Goal: Task Accomplishment & Management: Complete application form

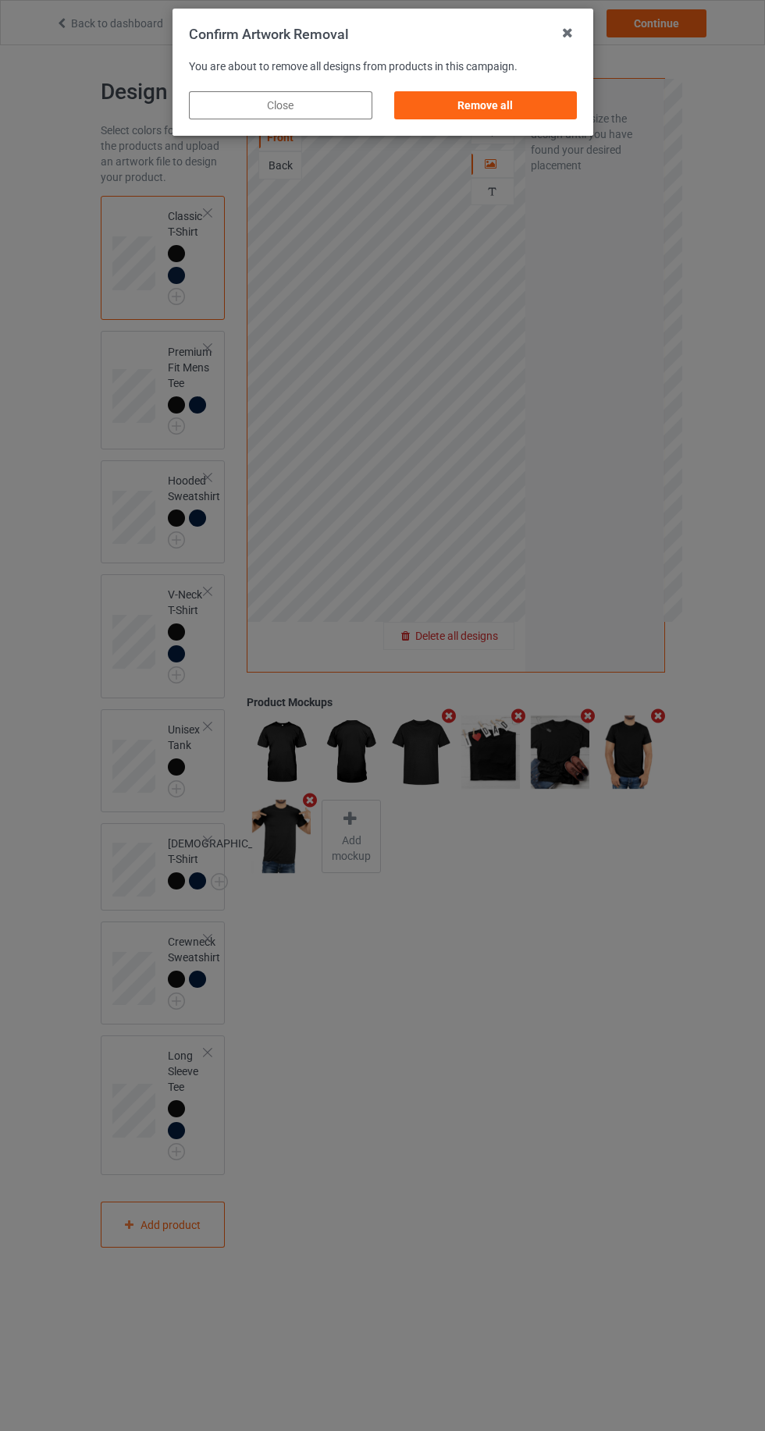
click at [529, 101] on div "Remove all" at bounding box center [484, 105] width 183 height 28
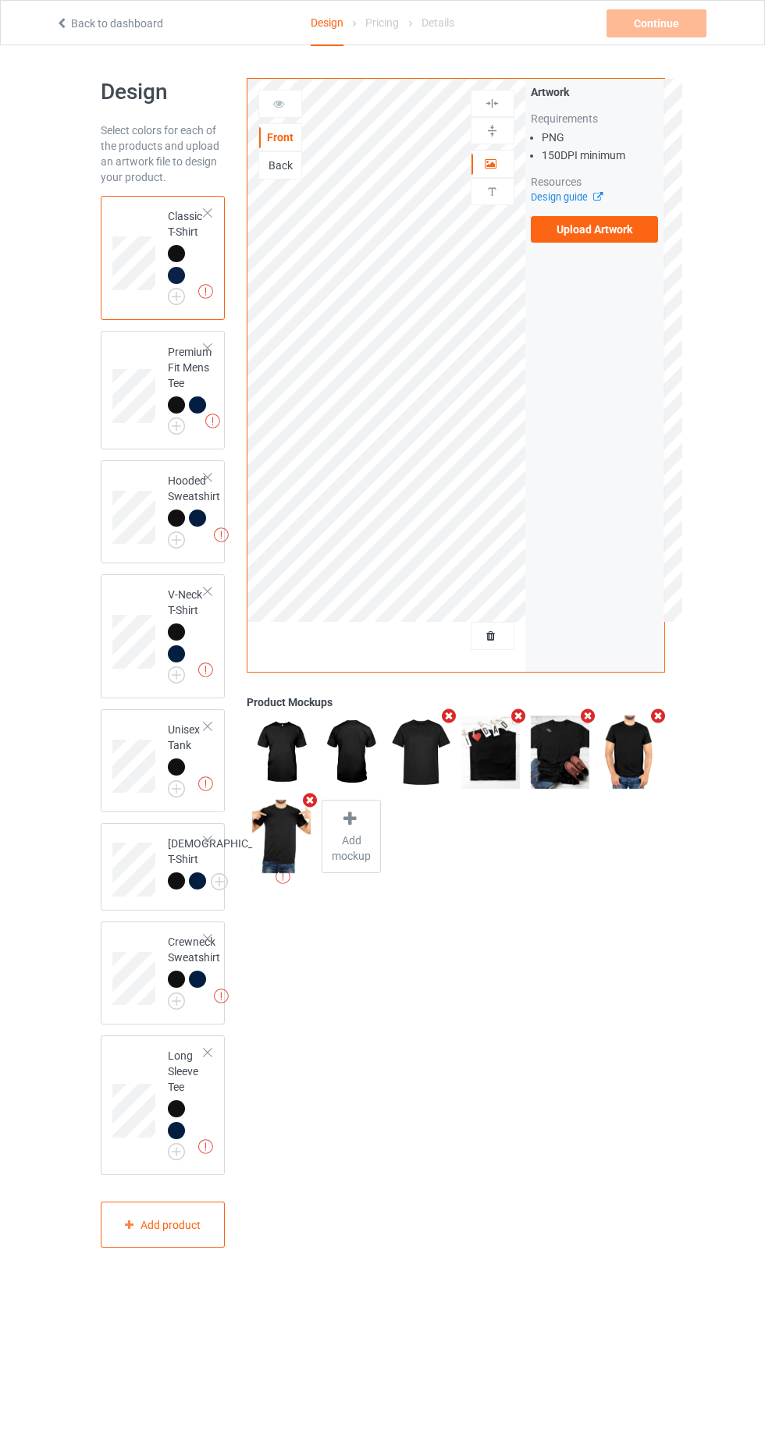
click at [596, 232] on label "Upload Artwork" at bounding box center [595, 229] width 128 height 27
click at [0, 0] on input "Upload Artwork" at bounding box center [0, 0] width 0 height 0
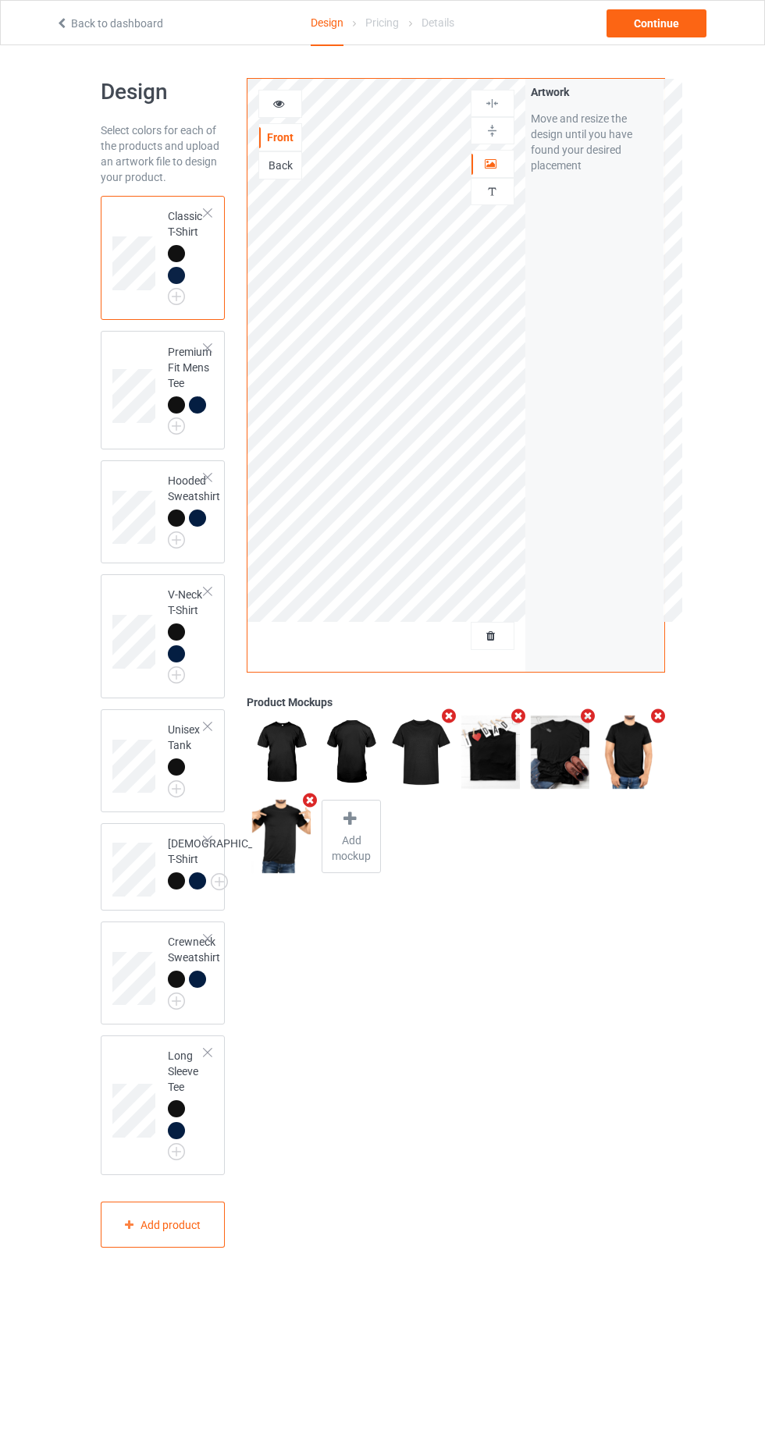
click at [279, 101] on icon at bounding box center [278, 101] width 13 height 11
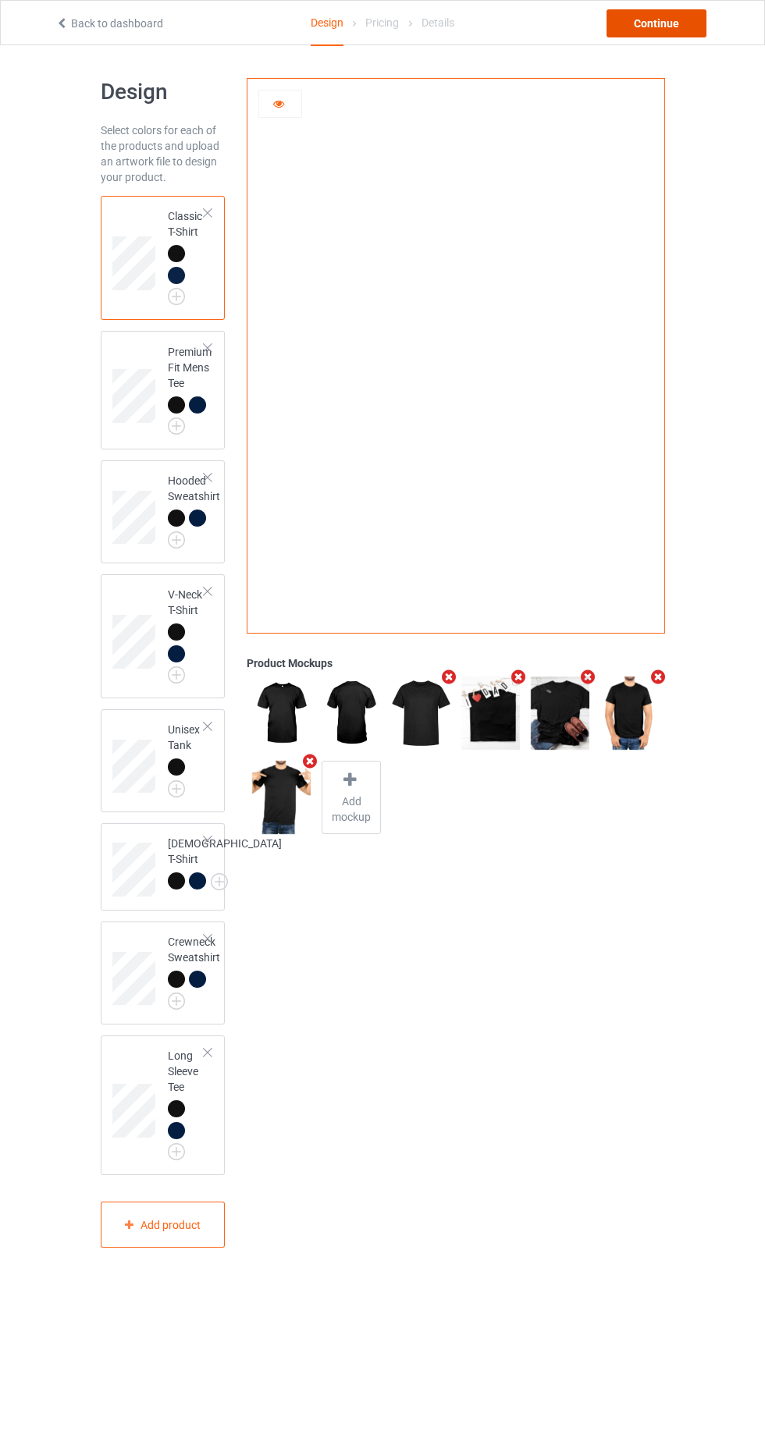
click at [637, 28] on div "Continue" at bounding box center [656, 23] width 100 height 28
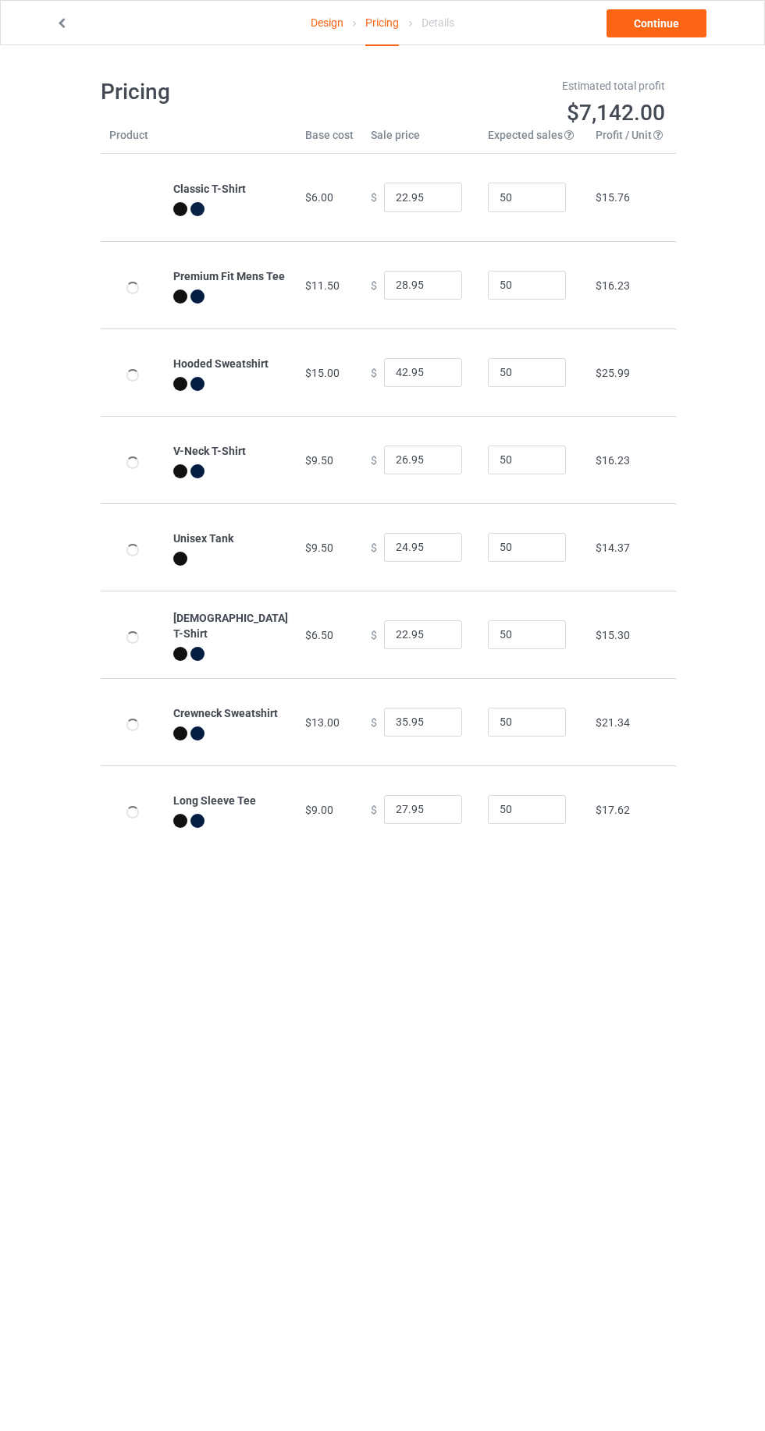
click at [631, 30] on link "Continue" at bounding box center [656, 23] width 100 height 28
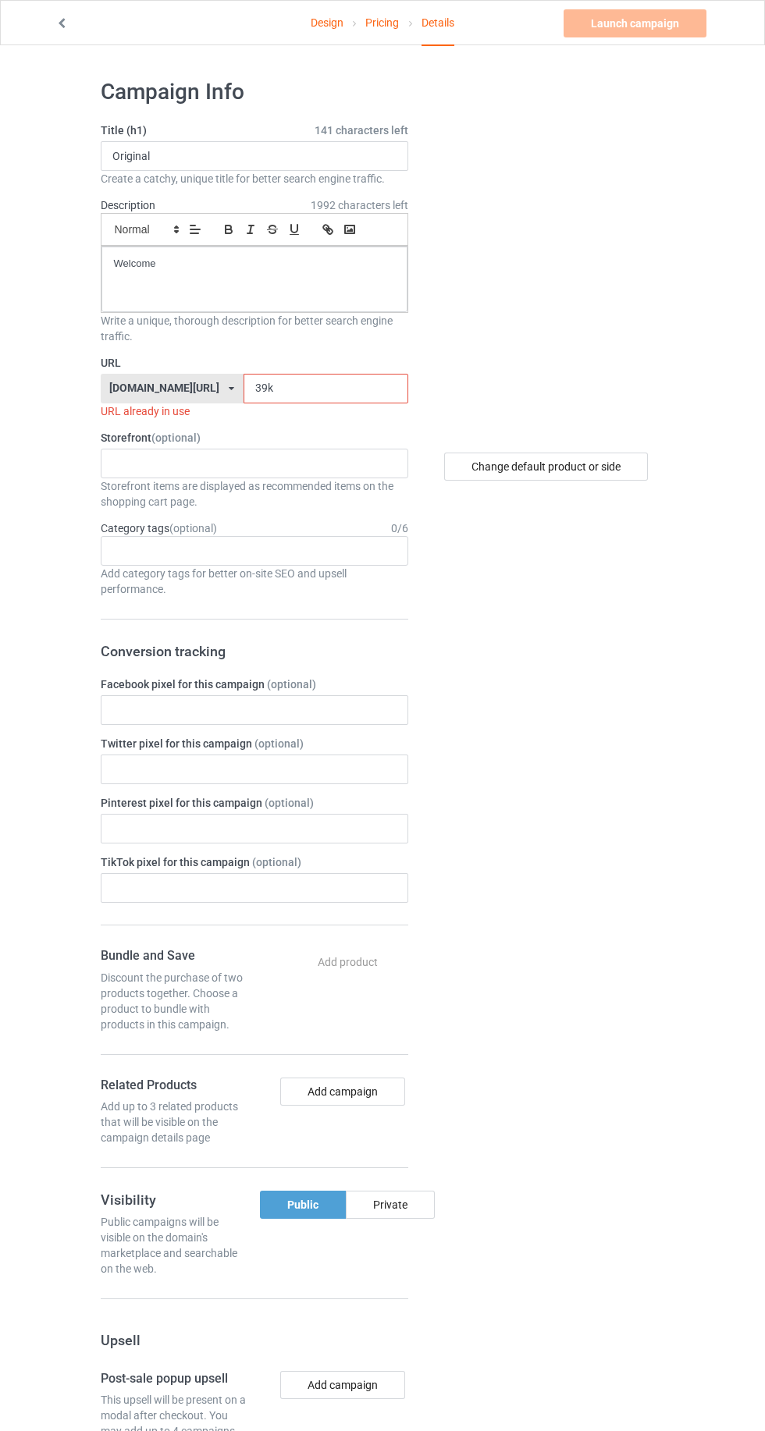
click at [283, 387] on input "39k" at bounding box center [325, 389] width 165 height 30
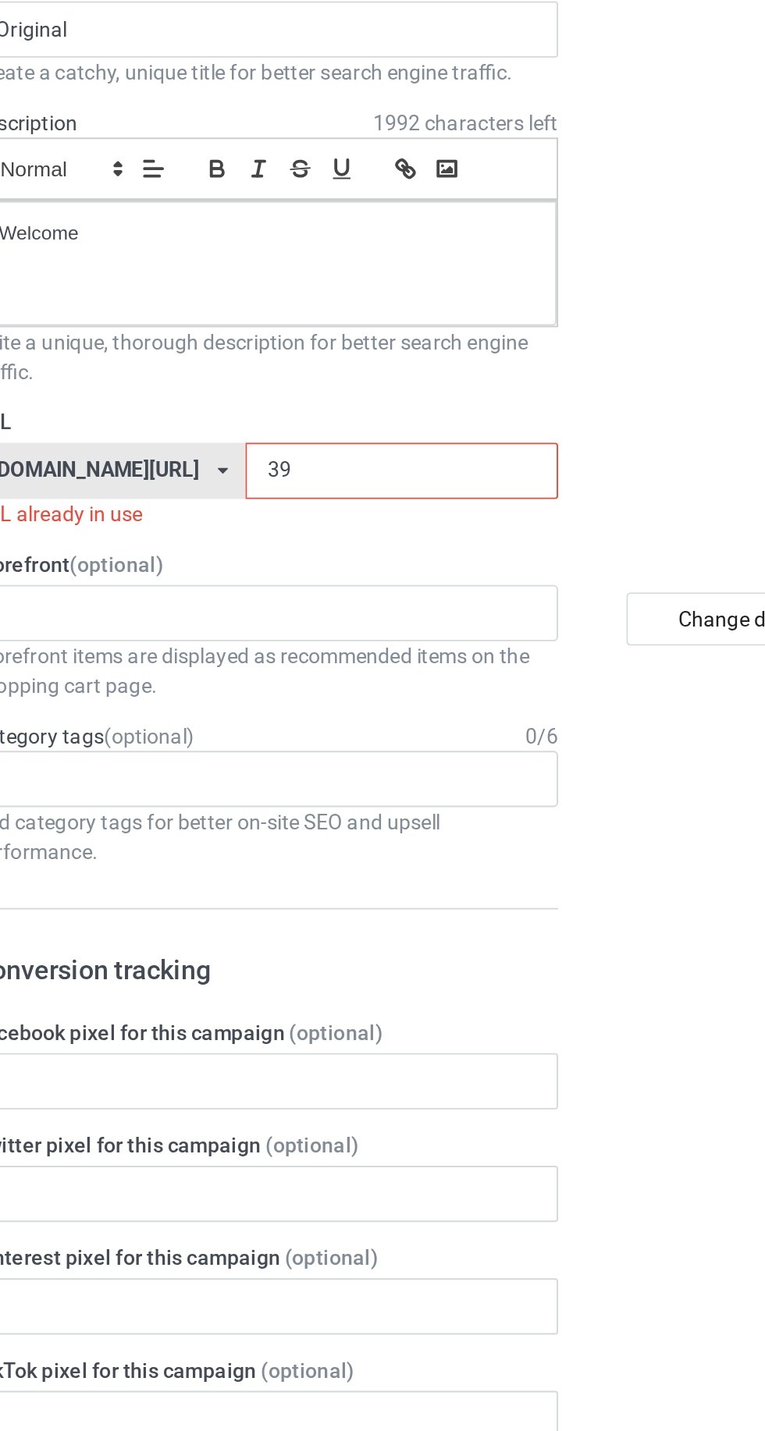
type input "3"
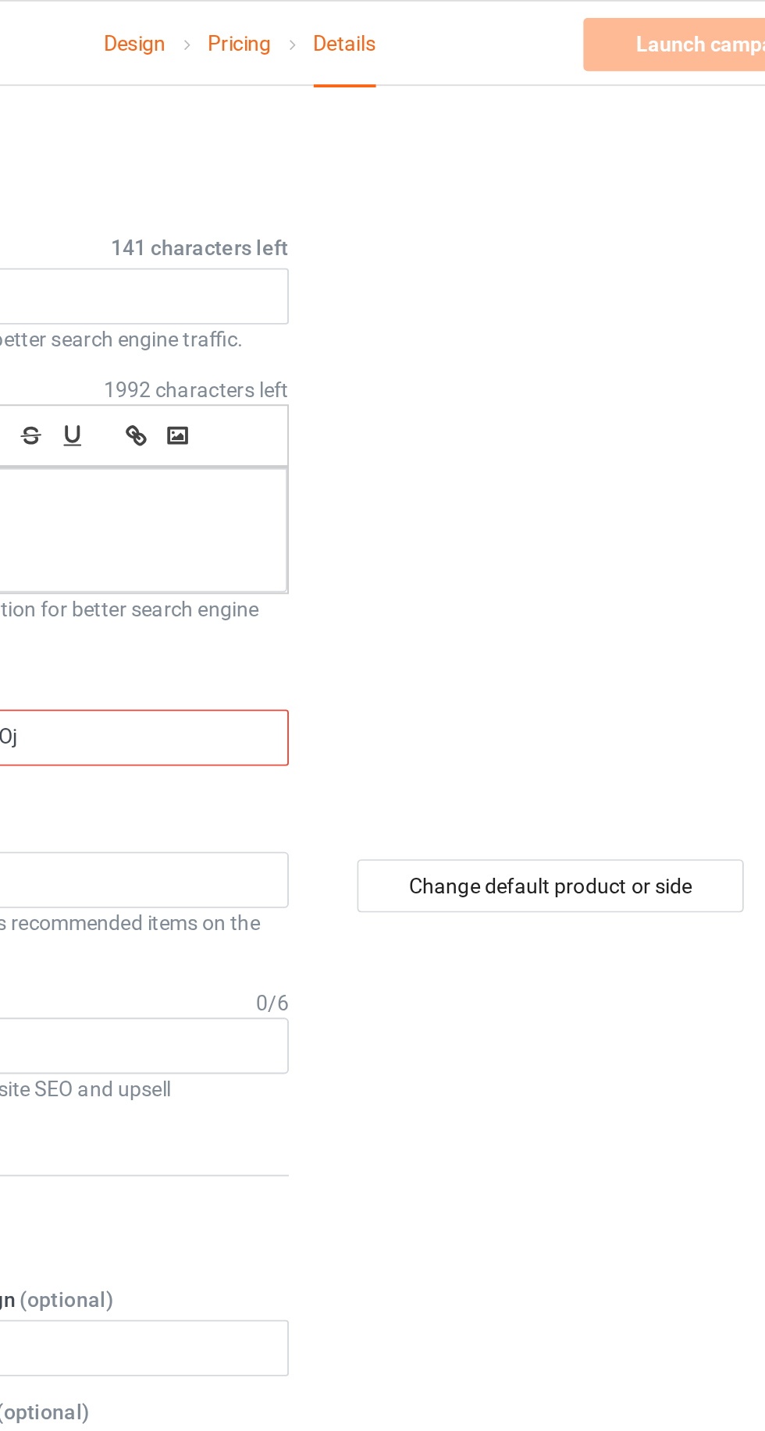
type input "Ojn"
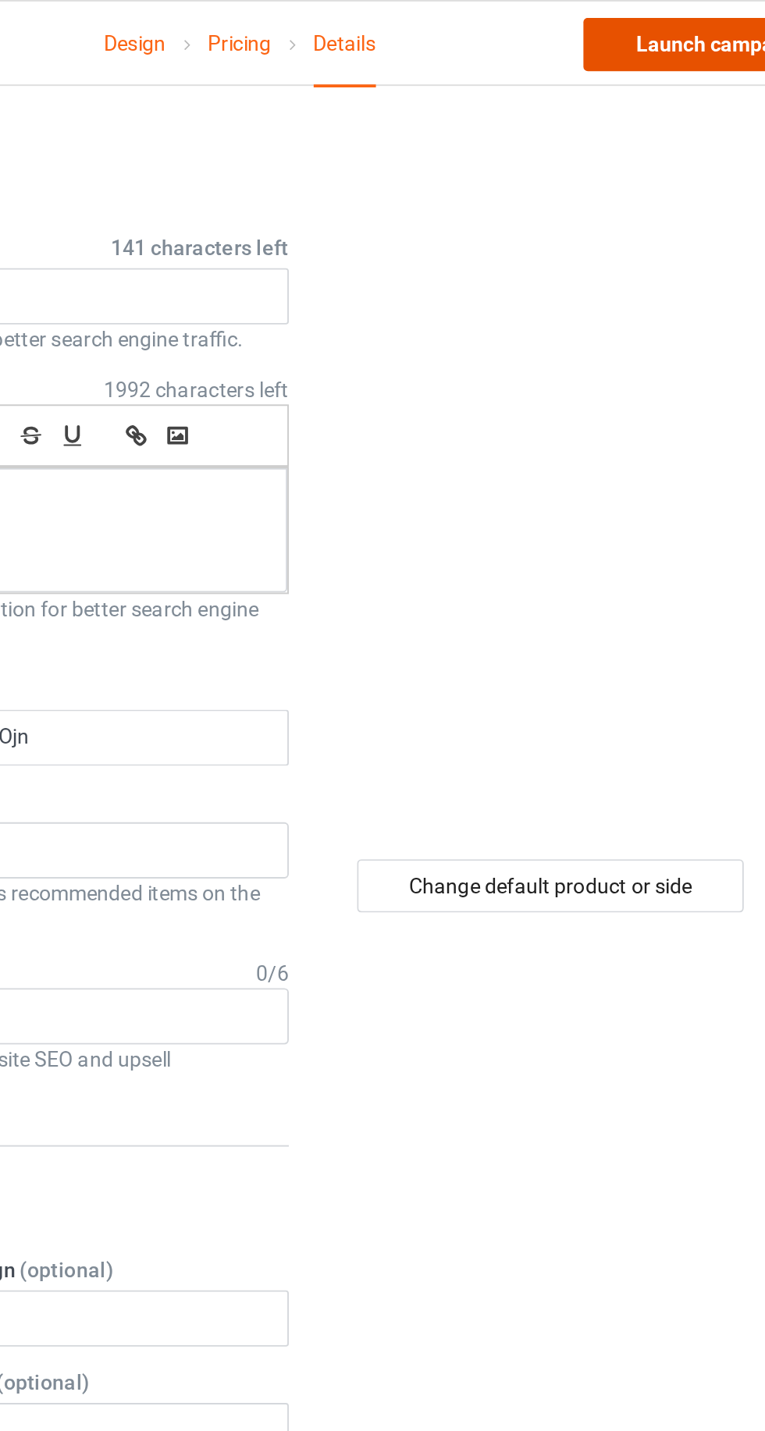
click at [578, 32] on link "Launch campaign" at bounding box center [634, 23] width 143 height 28
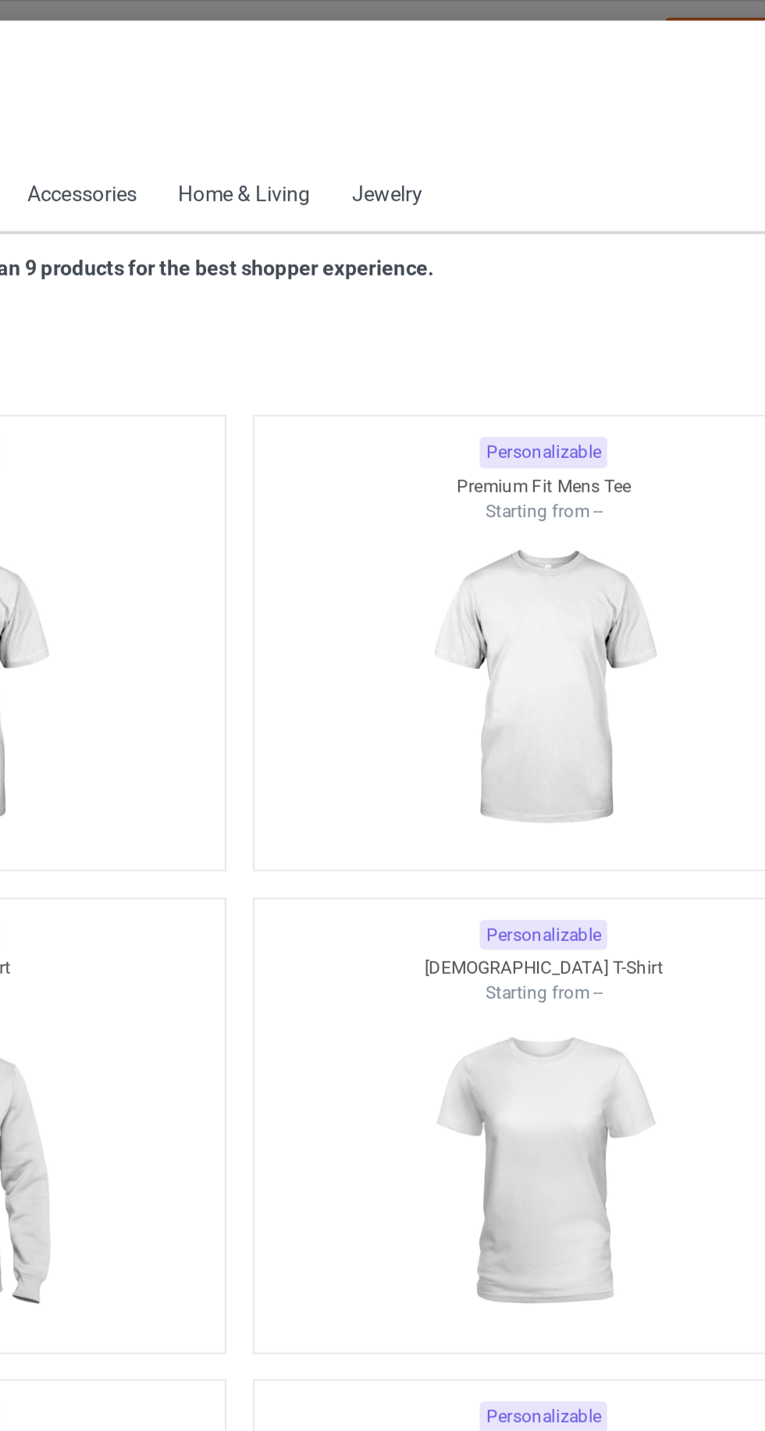
scroll to position [835, 0]
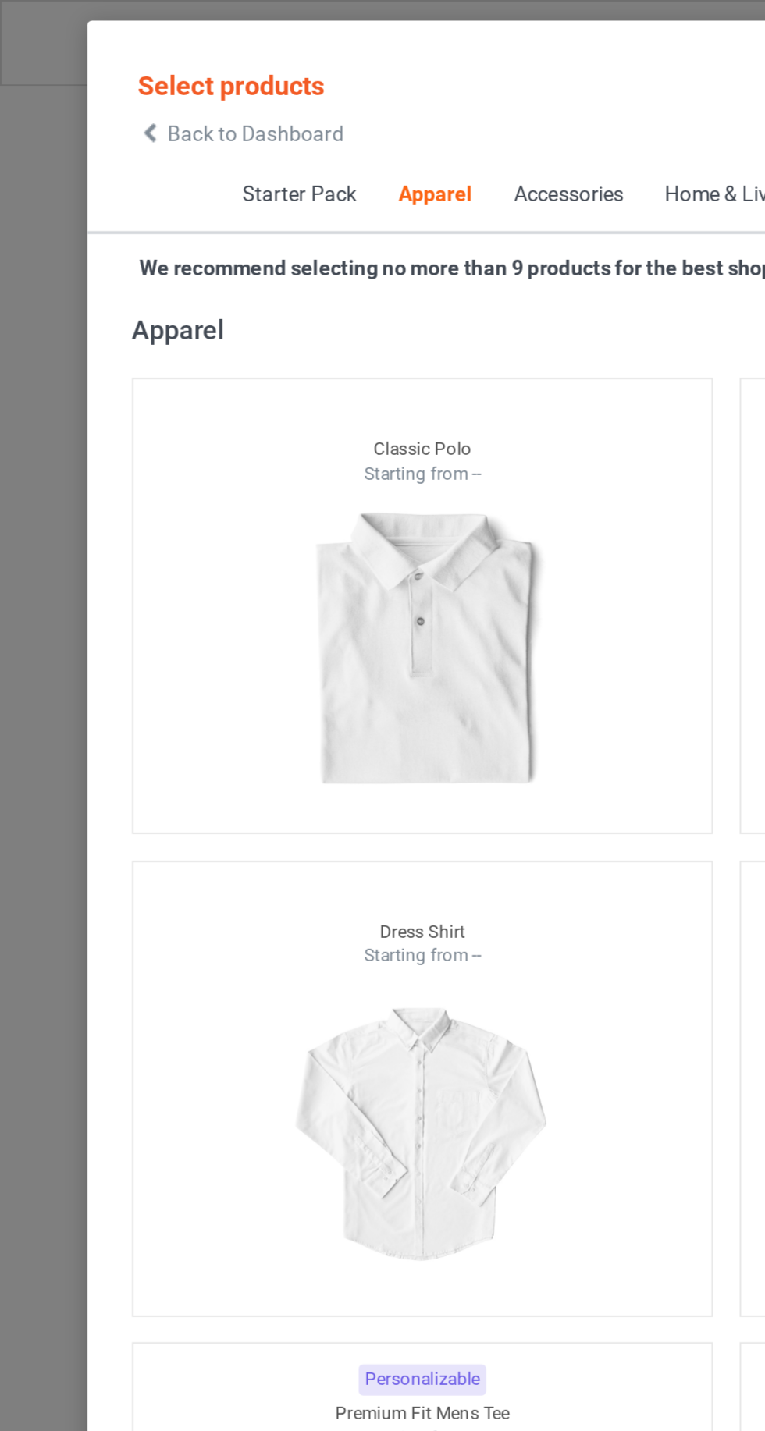
click at [83, 66] on icon at bounding box center [79, 70] width 13 height 11
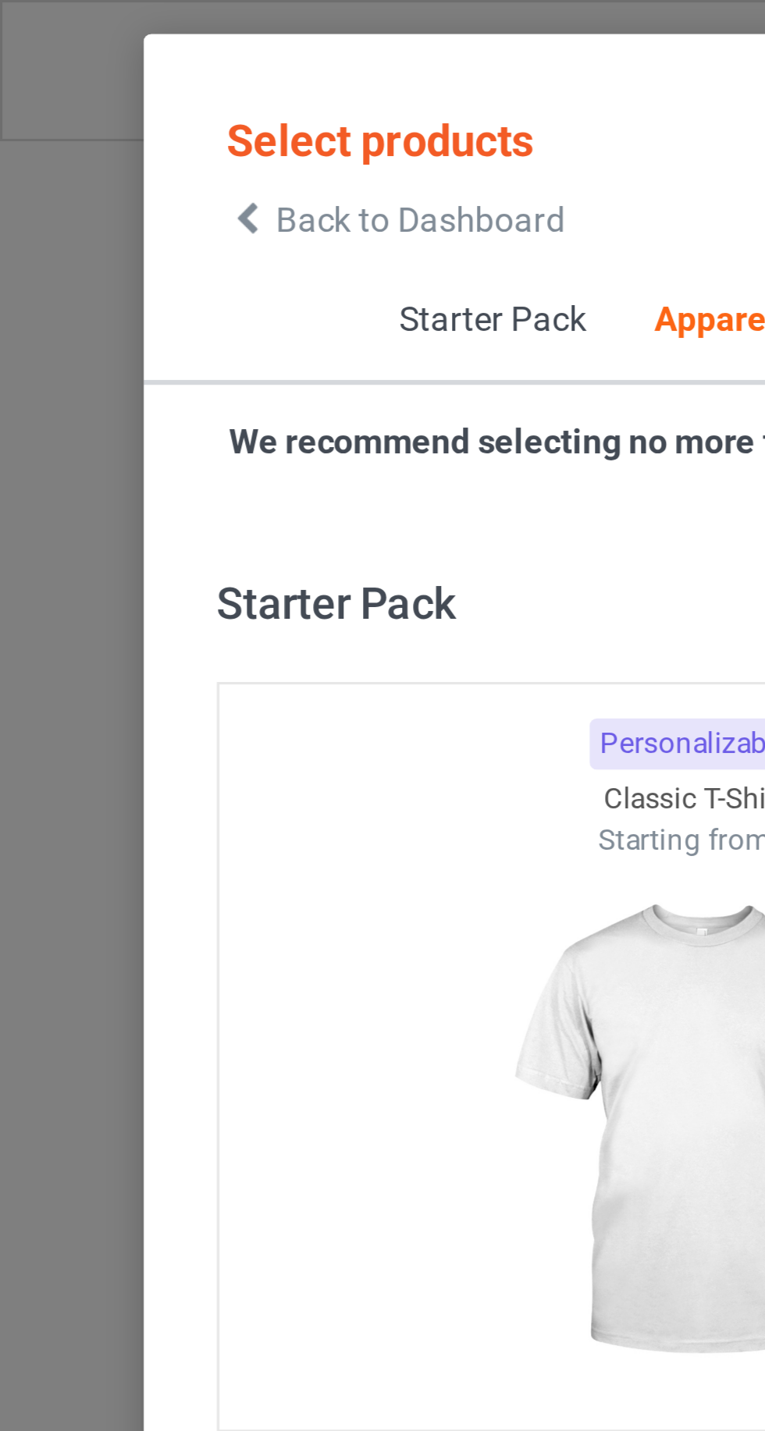
scroll to position [835, 0]
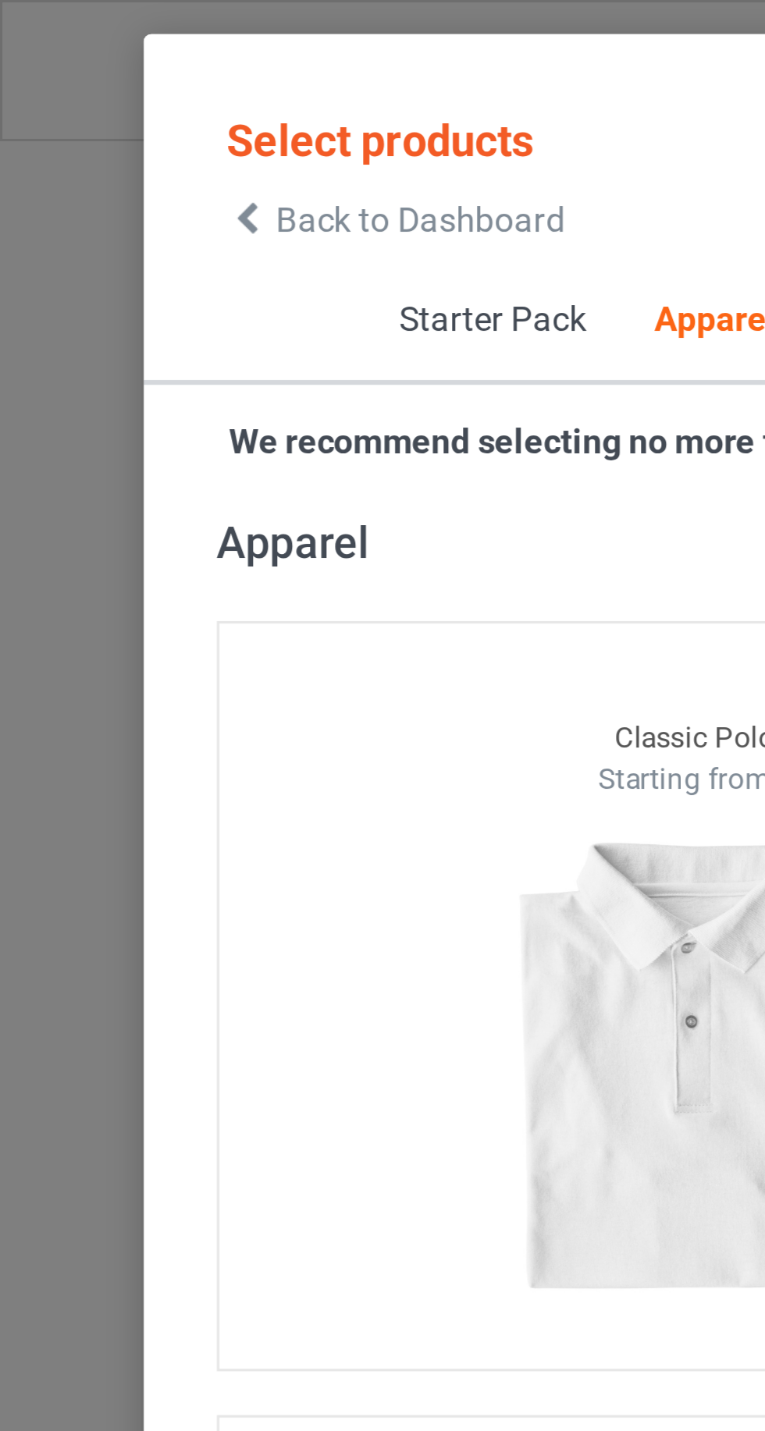
click at [83, 69] on icon at bounding box center [79, 70] width 13 height 11
